Goal: Task Accomplishment & Management: Use online tool/utility

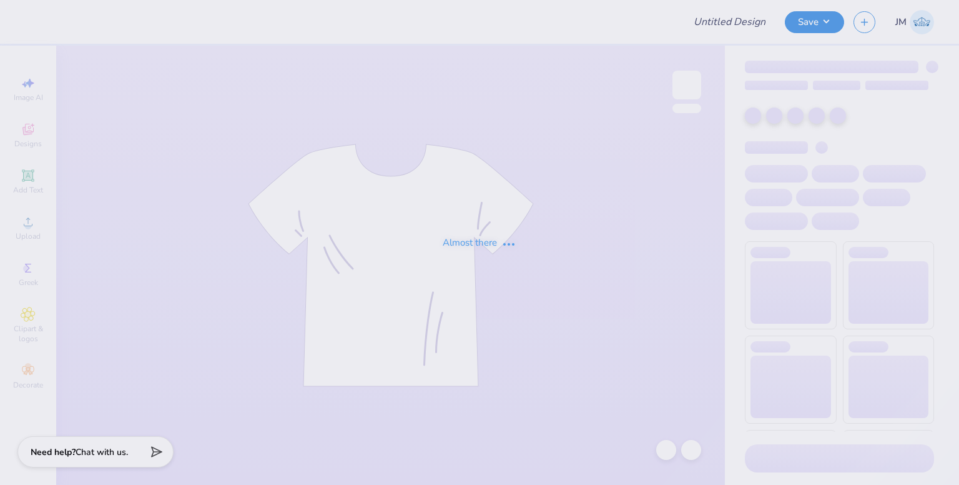
type input "[PERSON_NAME] : [PERSON_NAME][GEOGRAPHIC_DATA]"
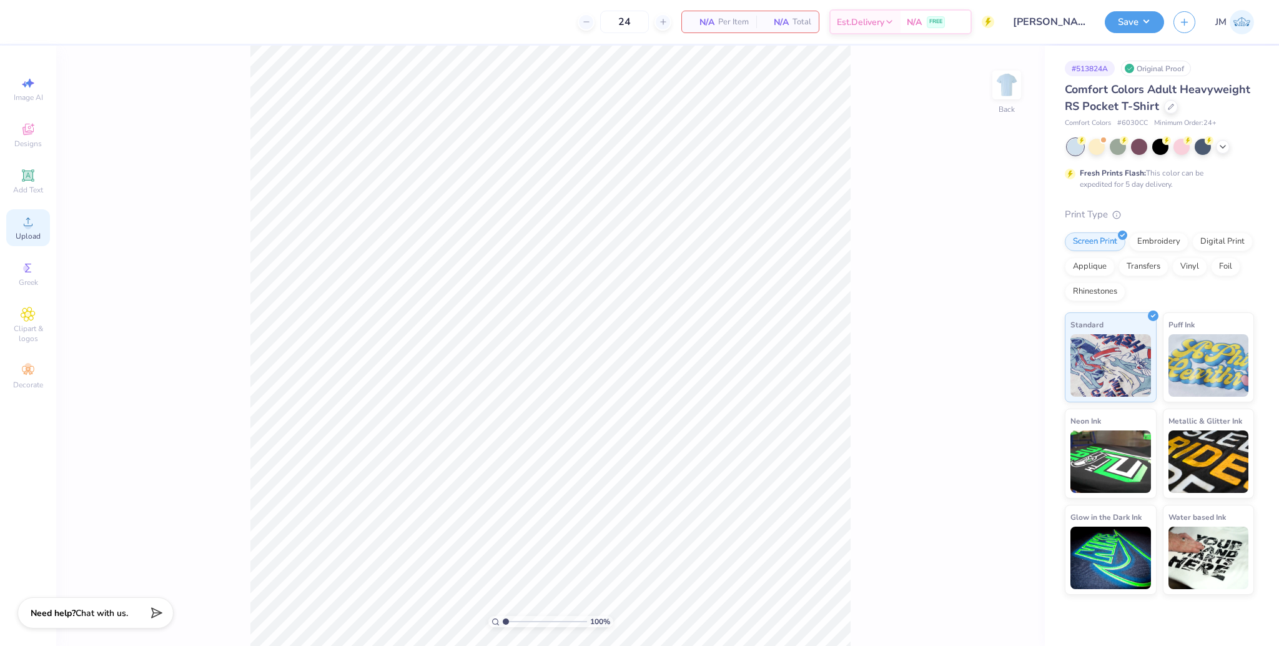
click at [22, 225] on icon at bounding box center [28, 221] width 15 height 15
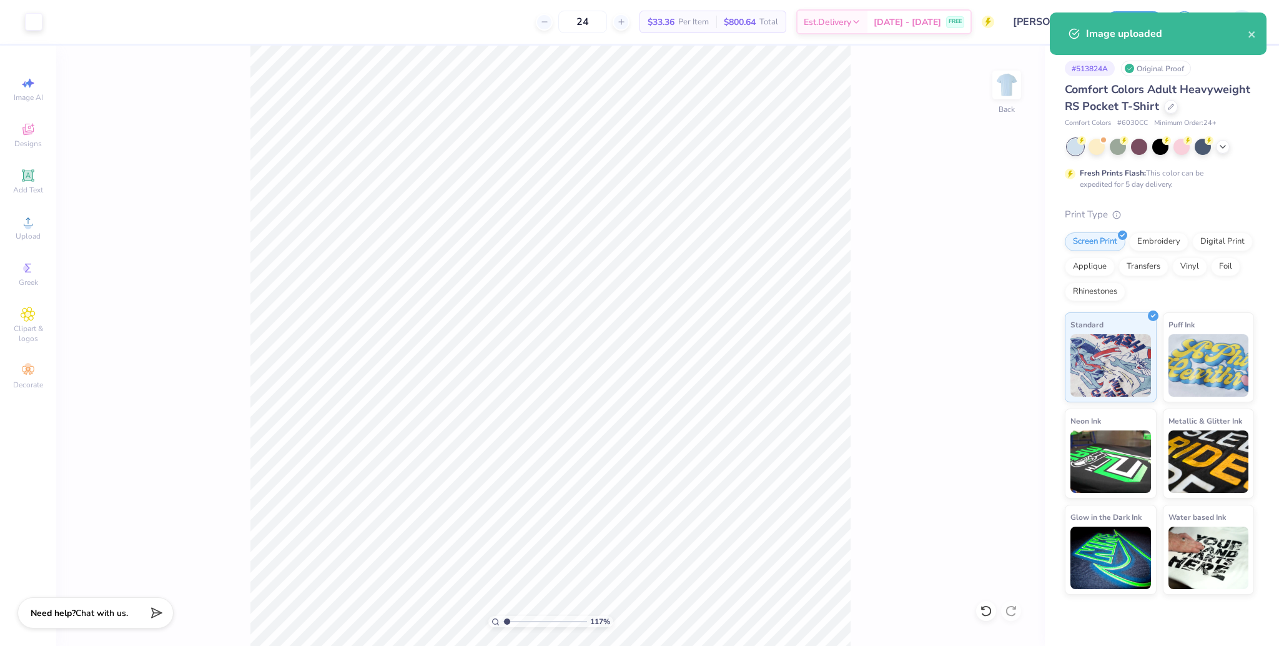
click at [506, 484] on input "range" at bounding box center [545, 621] width 84 height 11
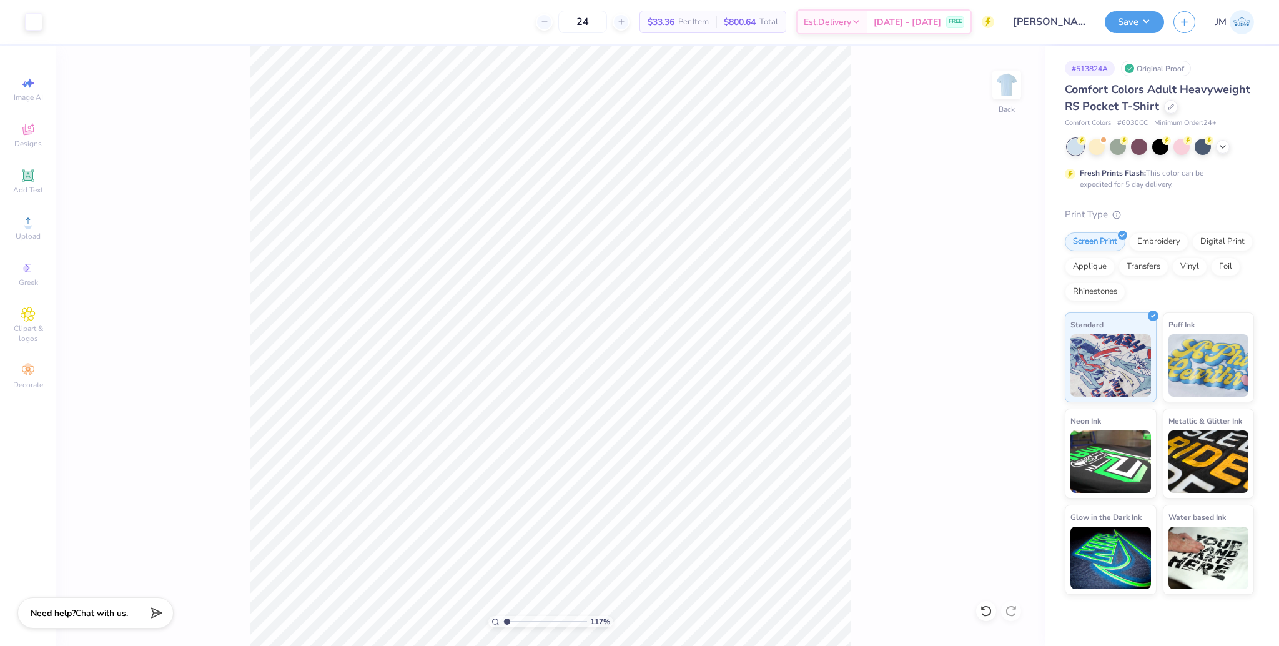
drag, startPoint x: 869, startPoint y: 266, endPoint x: 963, endPoint y: 161, distance: 140.6
click at [871, 265] on div "117 % Back" at bounding box center [550, 346] width 989 height 600
click at [878, 255] on div "117 % Back" at bounding box center [550, 346] width 989 height 600
click at [914, 331] on div "117 % Back W 3.43 3.43 " H 2.93 2.93 " Max Pocket Size Center Middle Top Bottom" at bounding box center [550, 346] width 989 height 600
drag, startPoint x: 510, startPoint y: 623, endPoint x: 402, endPoint y: 613, distance: 108.5
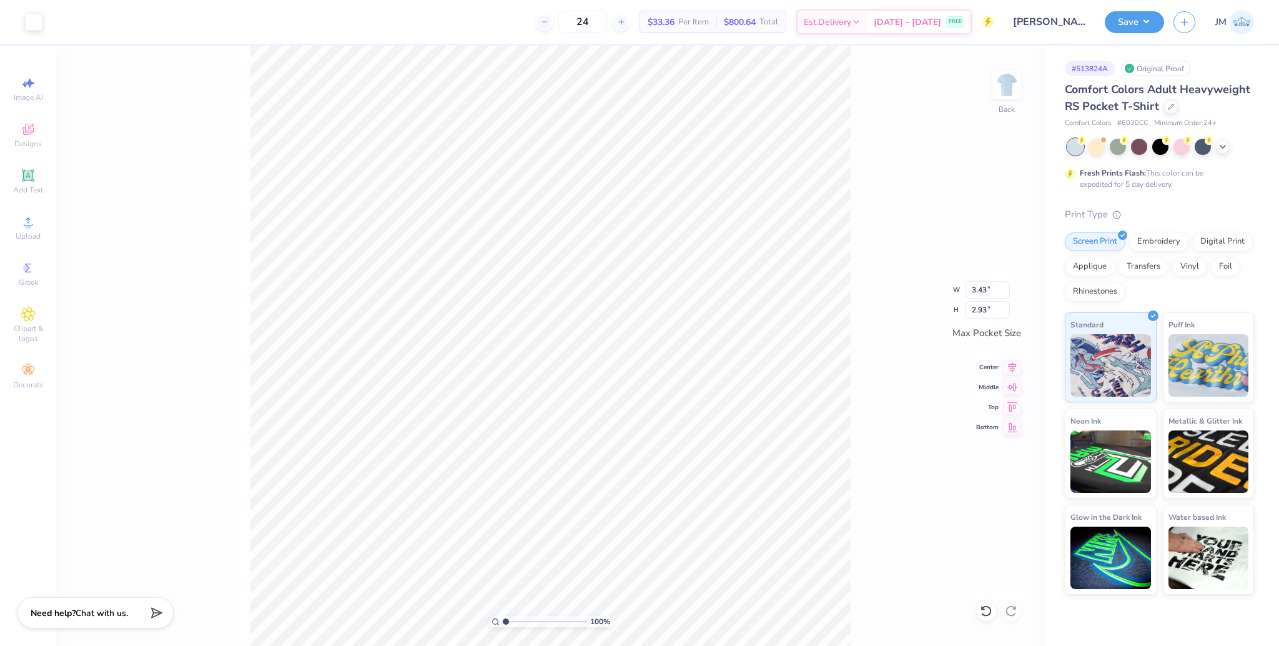
type input "1"
click at [503, 484] on input "range" at bounding box center [545, 621] width 84 height 11
click at [959, 89] on img at bounding box center [1007, 85] width 50 height 50
click at [21, 220] on icon at bounding box center [28, 221] width 15 height 15
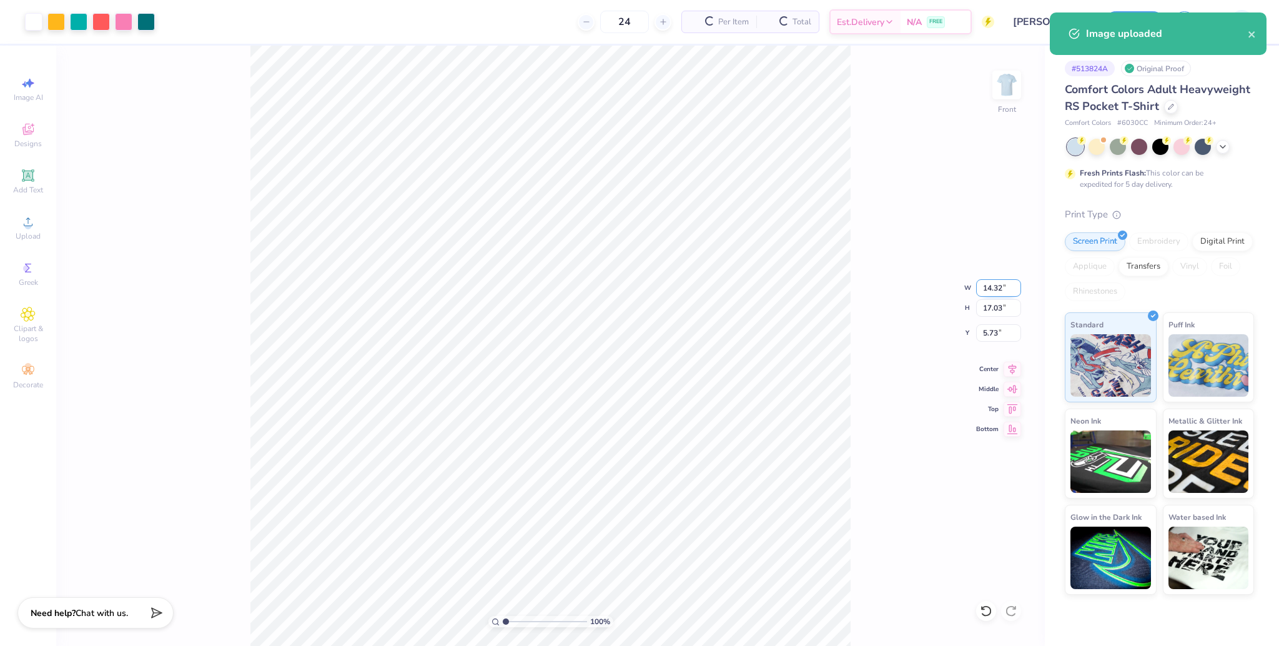
click at [959, 284] on input "14.32" at bounding box center [998, 287] width 45 height 17
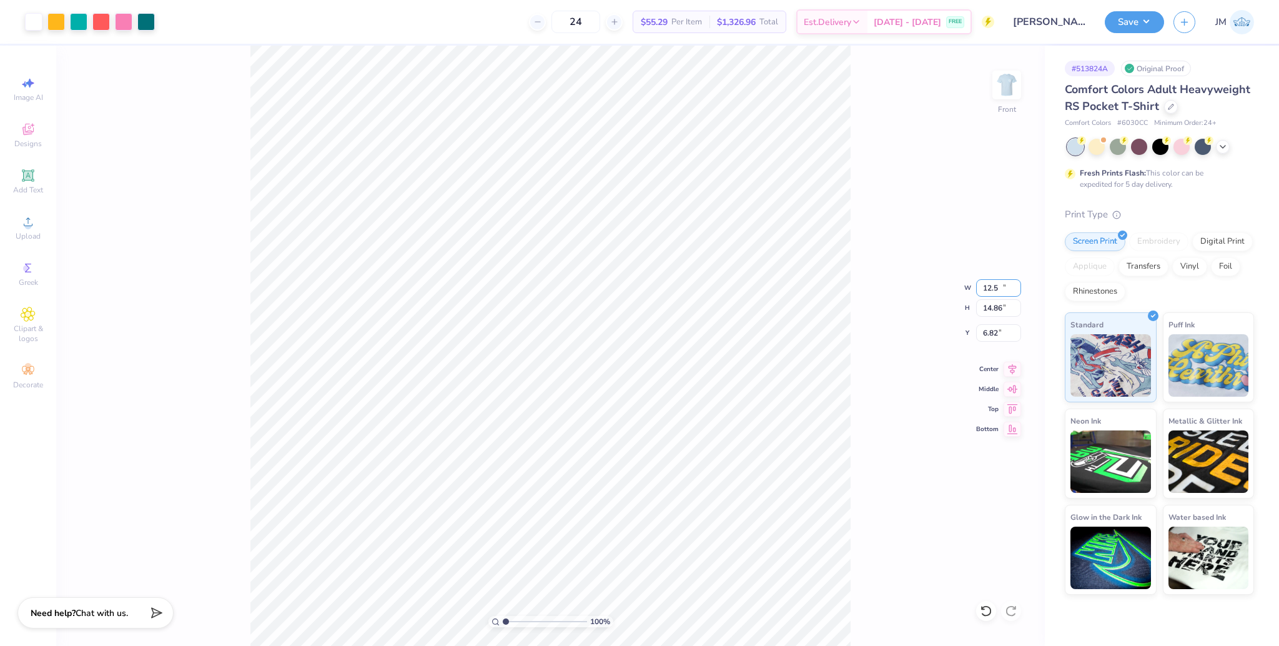
type input "12.50"
type input "14.86"
click at [959, 332] on input "6.82" at bounding box center [998, 332] width 45 height 17
click at [959, 334] on input "6.82" at bounding box center [998, 332] width 45 height 17
click at [959, 332] on input "6.38" at bounding box center [998, 332] width 45 height 17
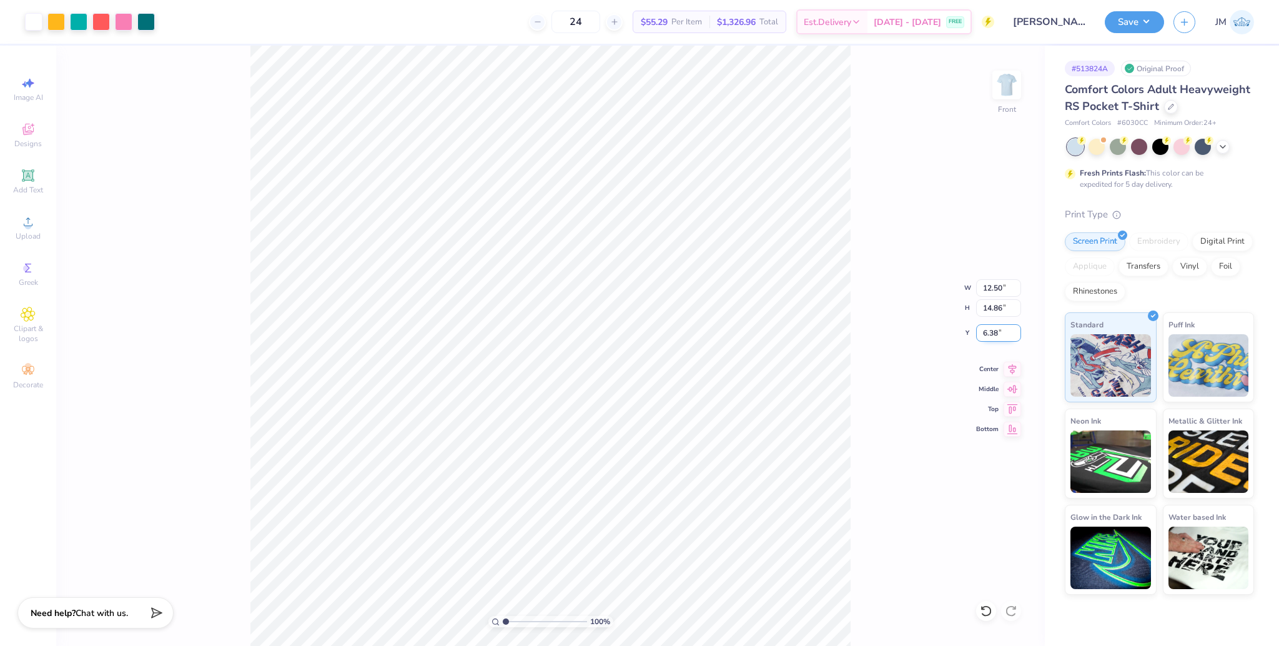
click at [959, 332] on input "6.38" at bounding box center [998, 332] width 45 height 17
type input "3.00"
click at [959, 288] on input "12.50" at bounding box center [998, 287] width 45 height 17
type input "12.00"
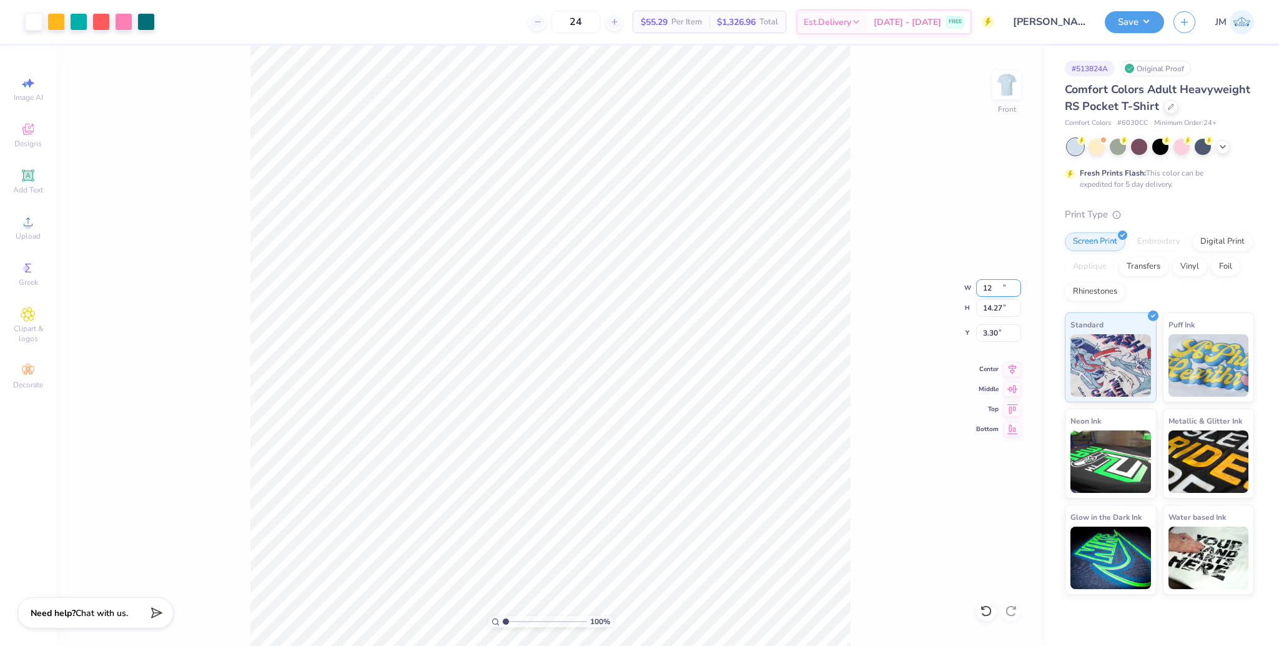
type input "14.27"
click at [959, 288] on input "12.00" at bounding box center [998, 287] width 45 height 17
click at [959, 336] on input "3.30" at bounding box center [998, 332] width 45 height 17
type input "3.00"
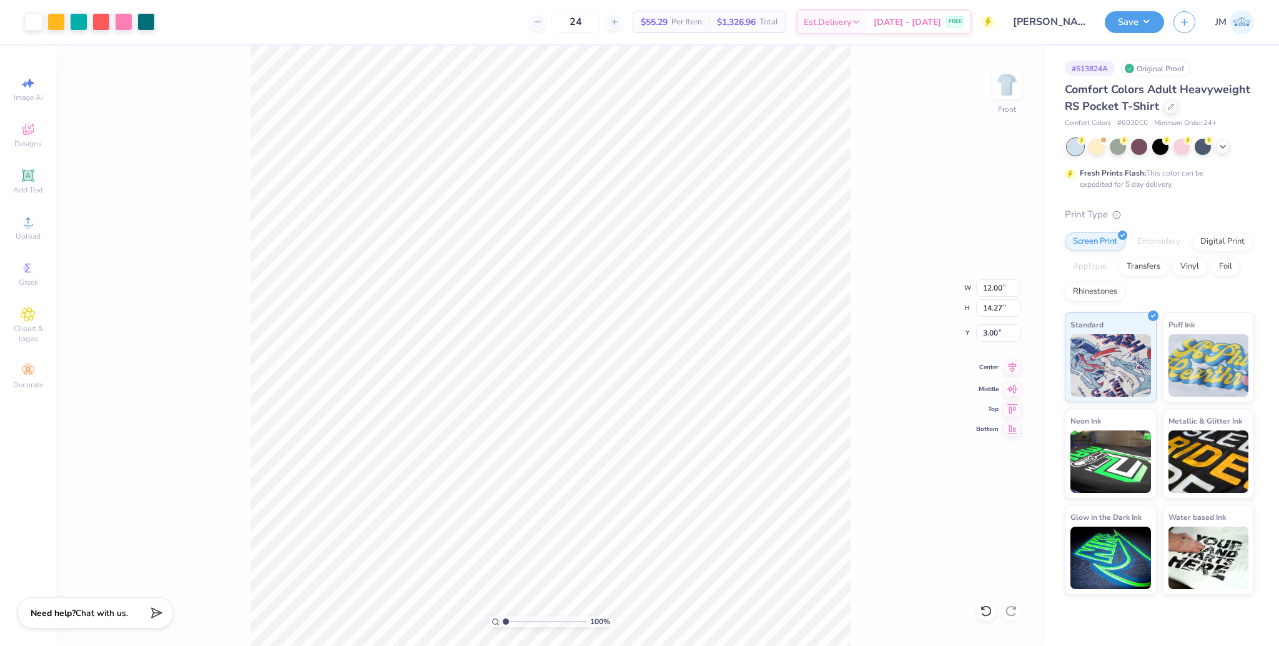
click at [959, 367] on icon at bounding box center [1013, 367] width 8 height 11
click at [959, 90] on div "Front" at bounding box center [1006, 93] width 29 height 44
click at [959, 289] on input "3.43" at bounding box center [987, 289] width 45 height 17
type input "3.50"
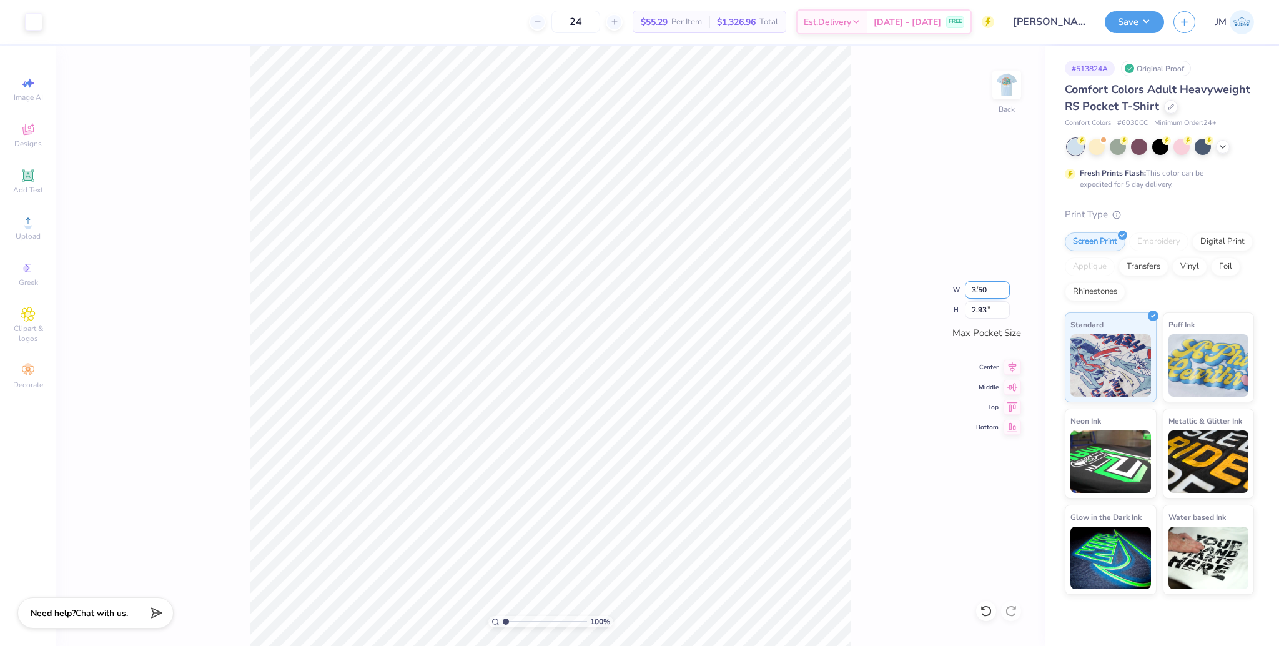
type input "2.99"
click at [959, 22] on button "Save" at bounding box center [1134, 20] width 59 height 22
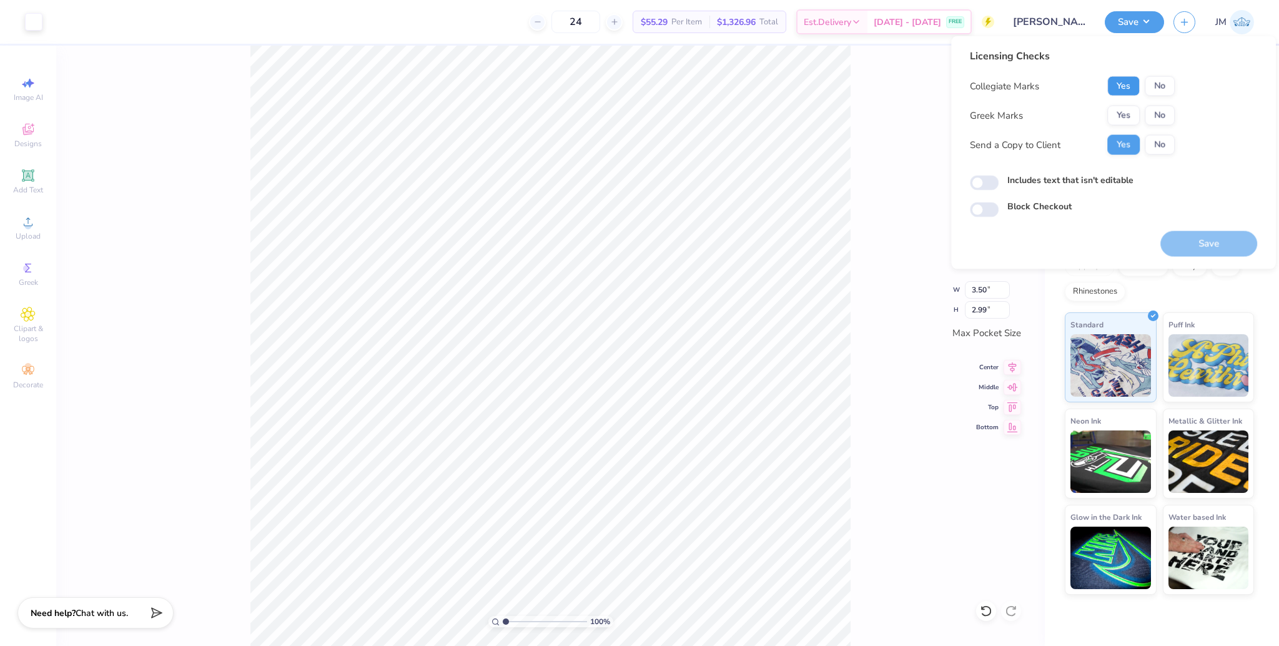
click at [959, 89] on button "Yes" at bounding box center [1123, 86] width 32 height 20
drag, startPoint x: 1161, startPoint y: 78, endPoint x: 1151, endPoint y: 104, distance: 27.5
click at [959, 78] on button "No" at bounding box center [1160, 86] width 30 height 20
click at [959, 107] on button "Yes" at bounding box center [1123, 116] width 32 height 20
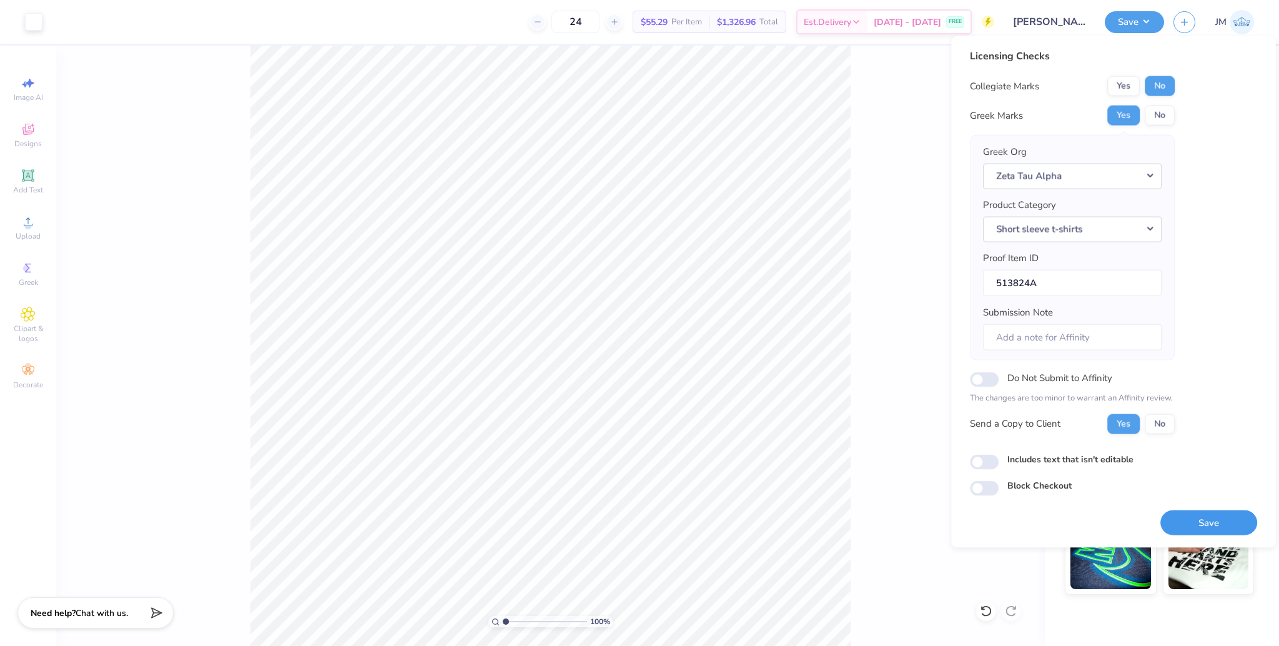
click at [959, 484] on button "Save" at bounding box center [1208, 523] width 97 height 26
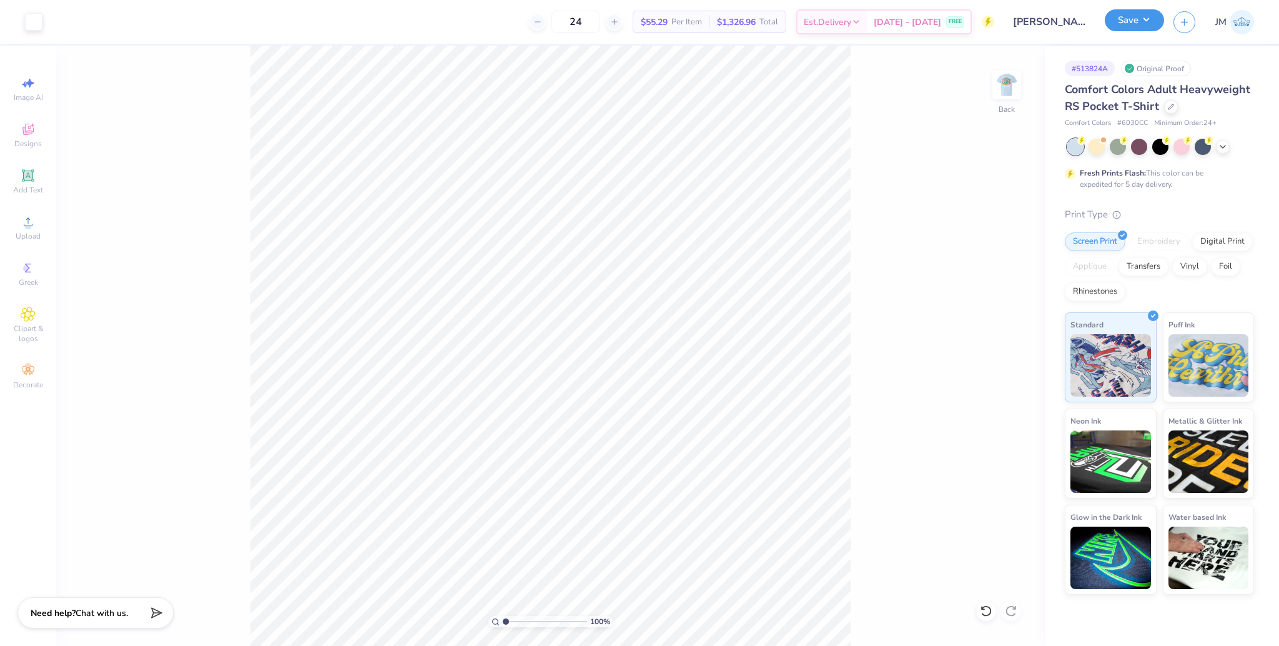
click at [959, 18] on button "Save" at bounding box center [1134, 20] width 59 height 22
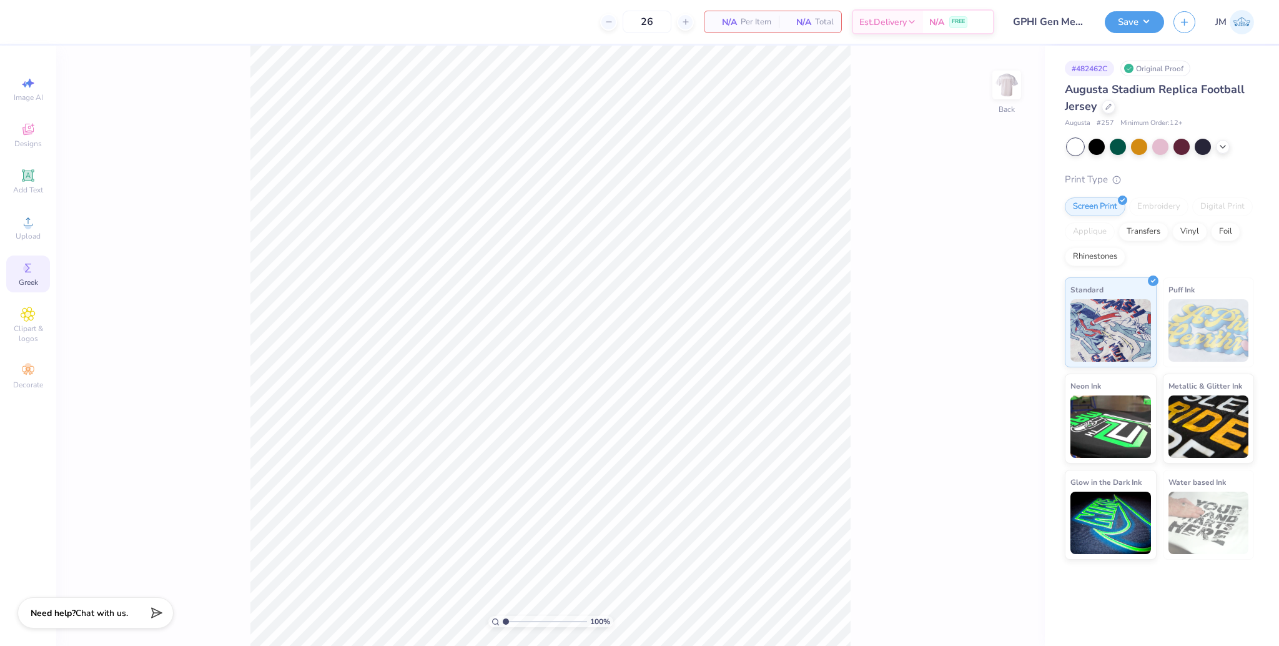
click at [34, 274] on icon at bounding box center [28, 267] width 15 height 15
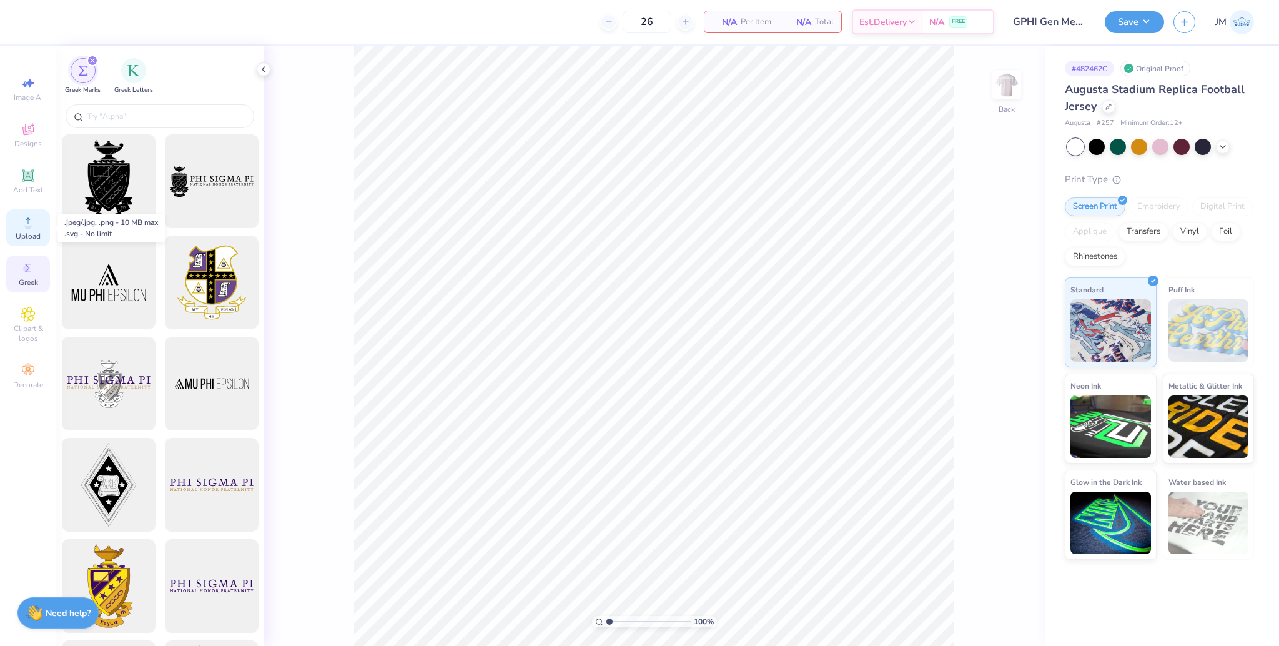
click at [35, 232] on span "Upload" at bounding box center [28, 236] width 25 height 10
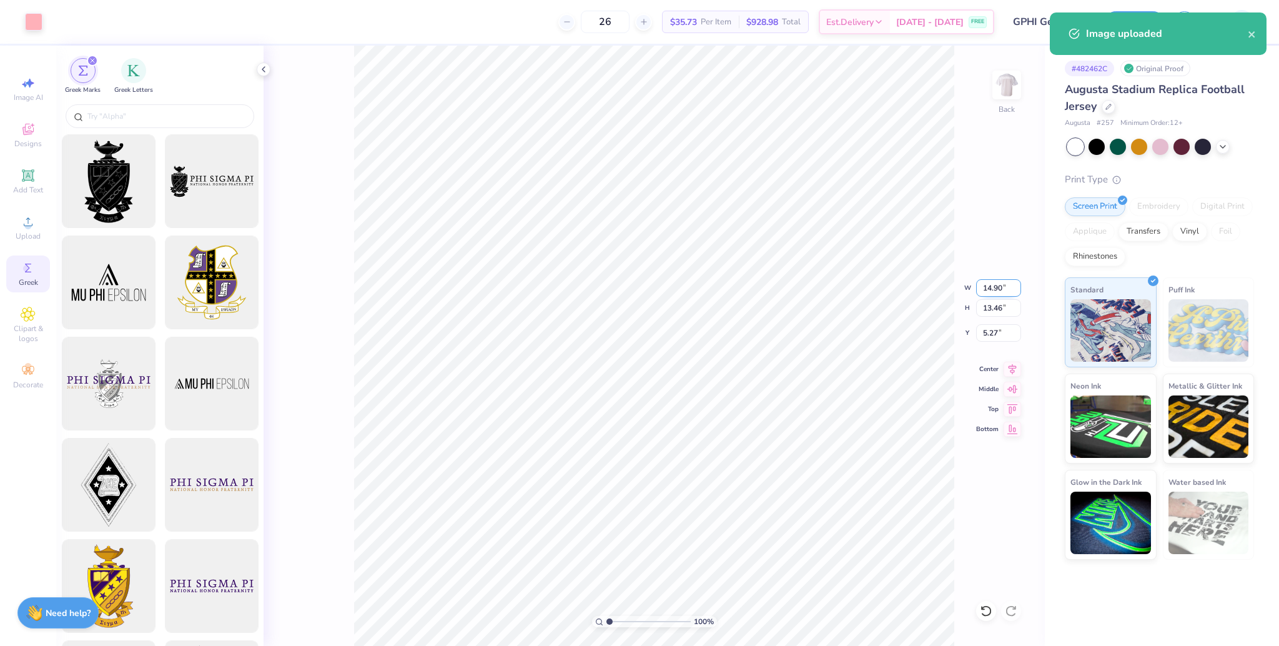
click at [989, 292] on input "14.90" at bounding box center [998, 287] width 45 height 17
type input "12.00"
type input "10.85"
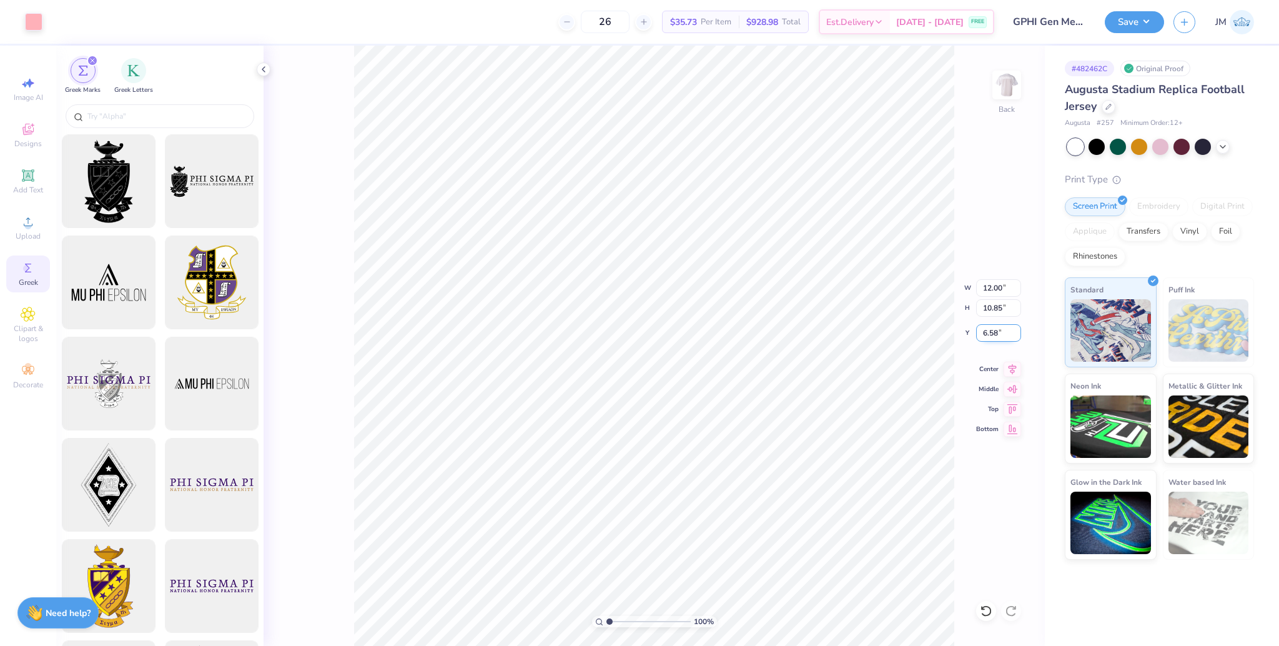
click at [980, 332] on input "6.58" at bounding box center [998, 332] width 45 height 17
click at [978, 333] on input "1.00" at bounding box center [998, 332] width 45 height 17
click at [987, 324] on input "1.00" at bounding box center [998, 332] width 45 height 17
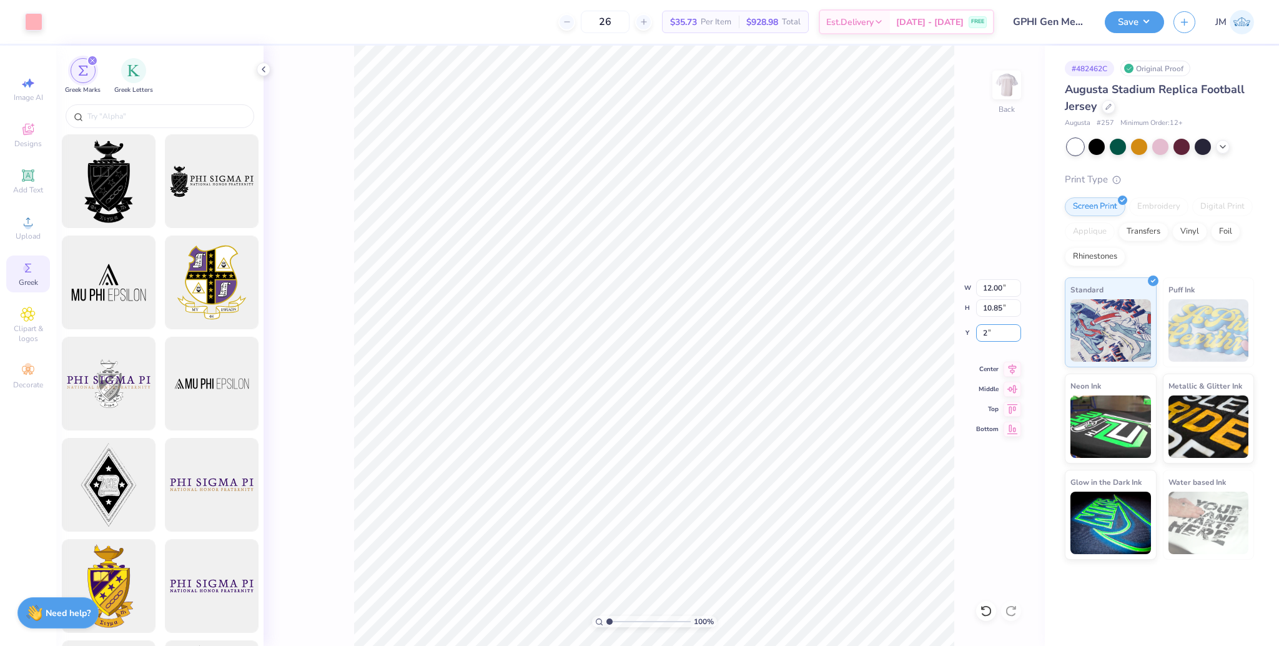
type input "2.00"
click at [1007, 370] on icon at bounding box center [1012, 367] width 17 height 15
type input "1"
drag, startPoint x: 612, startPoint y: 618, endPoint x: 594, endPoint y: 616, distance: 18.3
click at [606, 616] on input "range" at bounding box center [648, 621] width 84 height 11
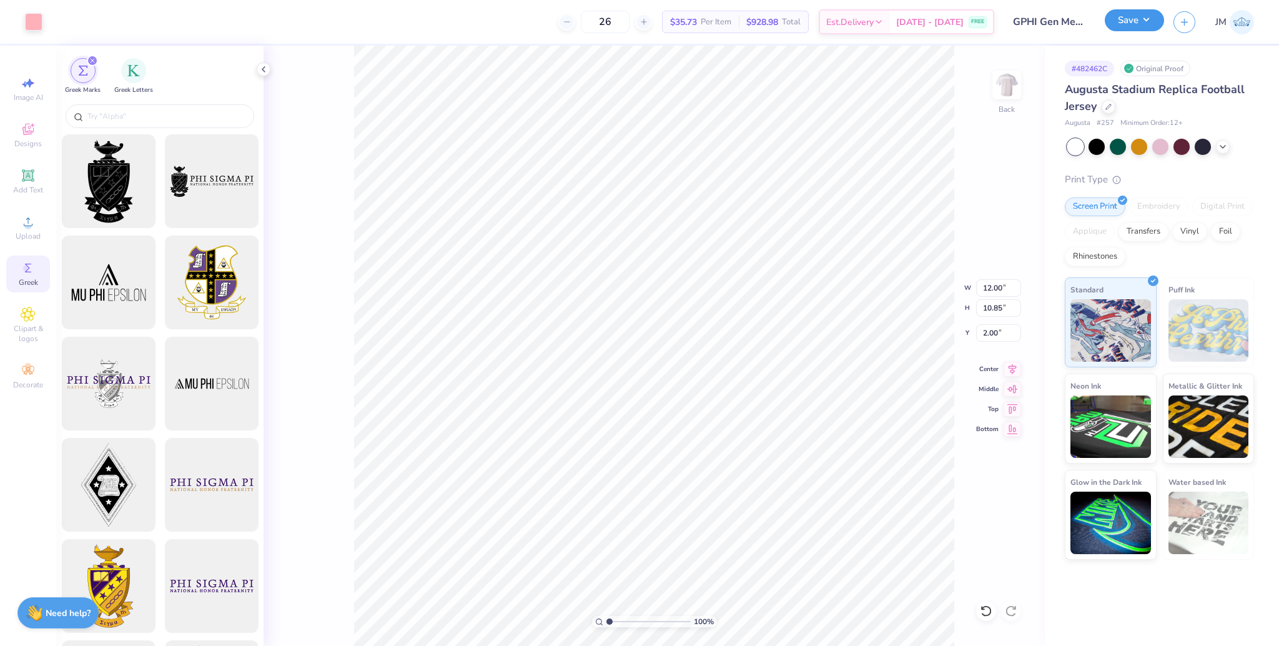
click at [1127, 25] on button "Save" at bounding box center [1134, 20] width 59 height 22
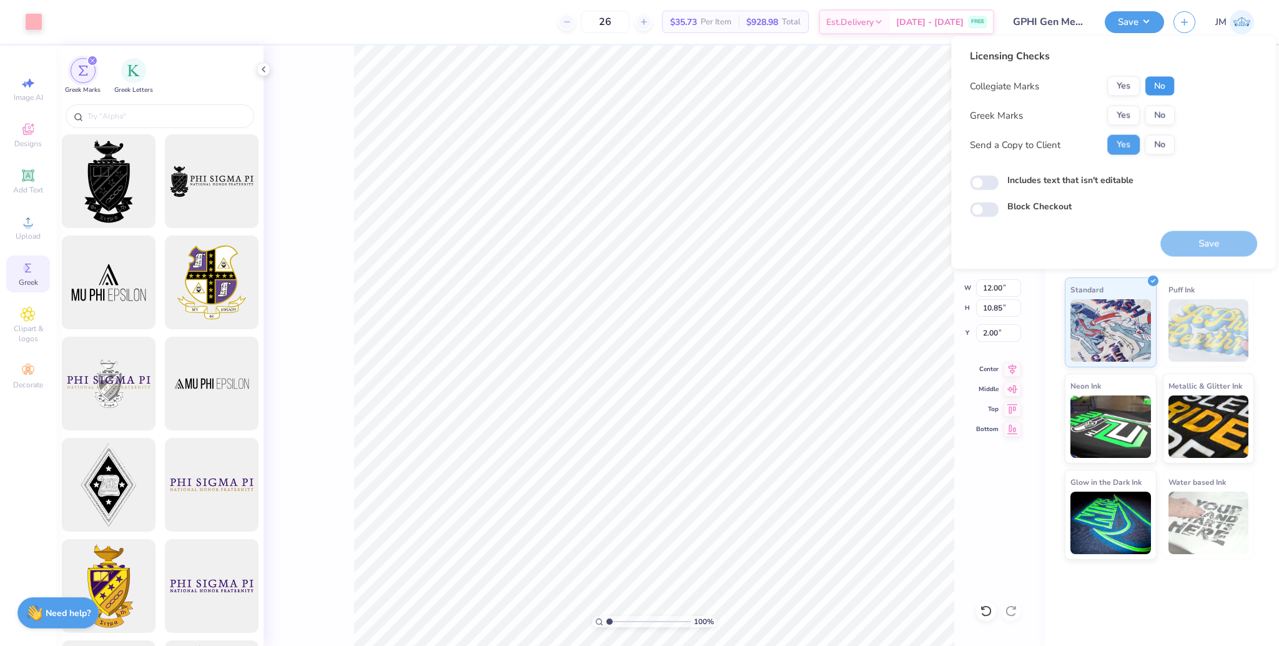
click at [1155, 84] on button "No" at bounding box center [1160, 86] width 30 height 20
click at [1128, 116] on button "Yes" at bounding box center [1123, 116] width 32 height 20
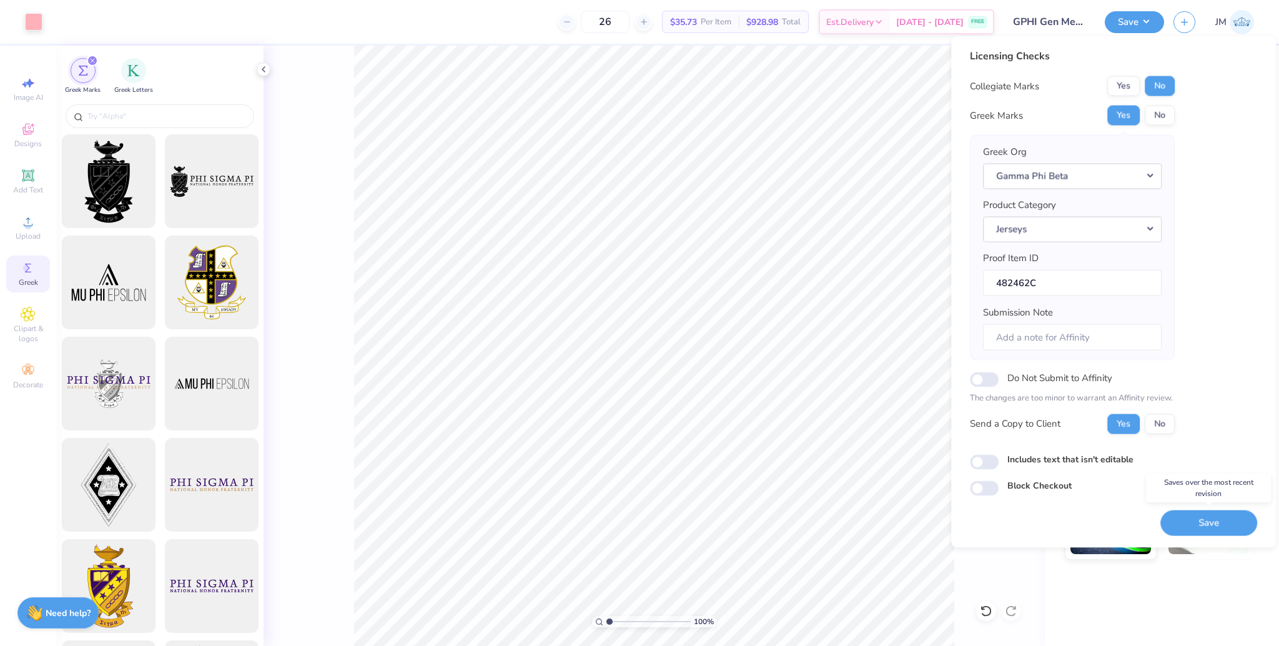
click at [1208, 522] on button "Save" at bounding box center [1208, 523] width 97 height 26
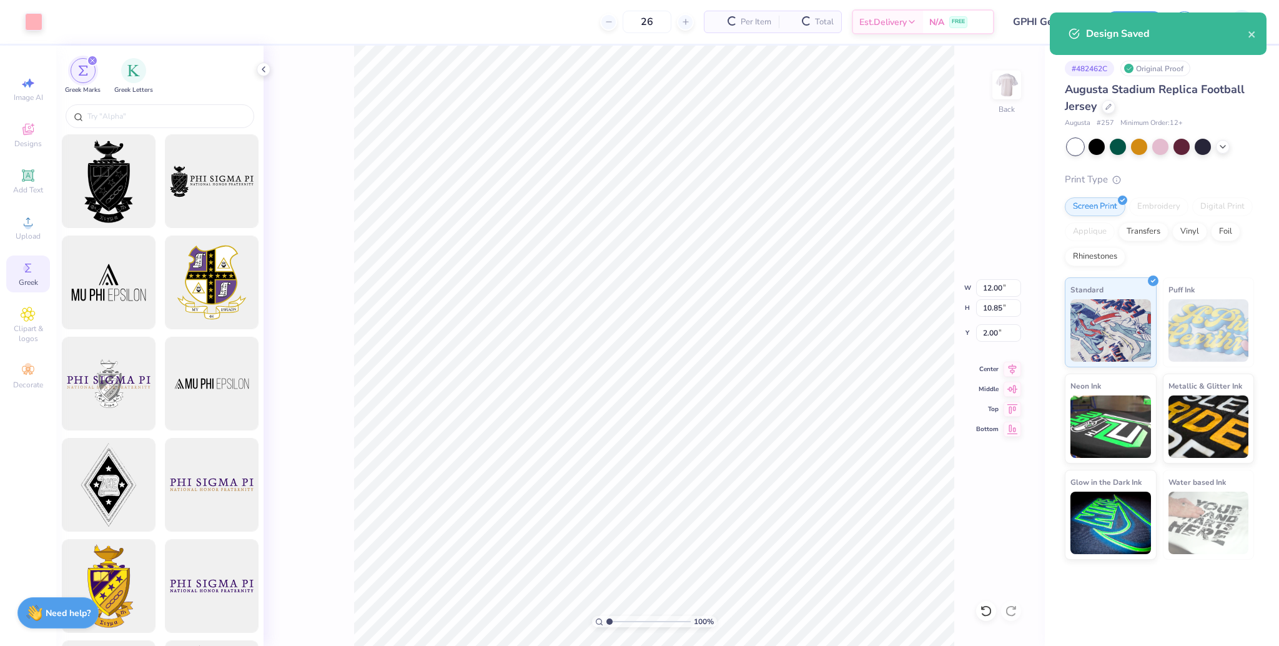
click at [1134, 19] on div "Design Saved" at bounding box center [1158, 33] width 217 height 42
